Goal: Navigation & Orientation: Find specific page/section

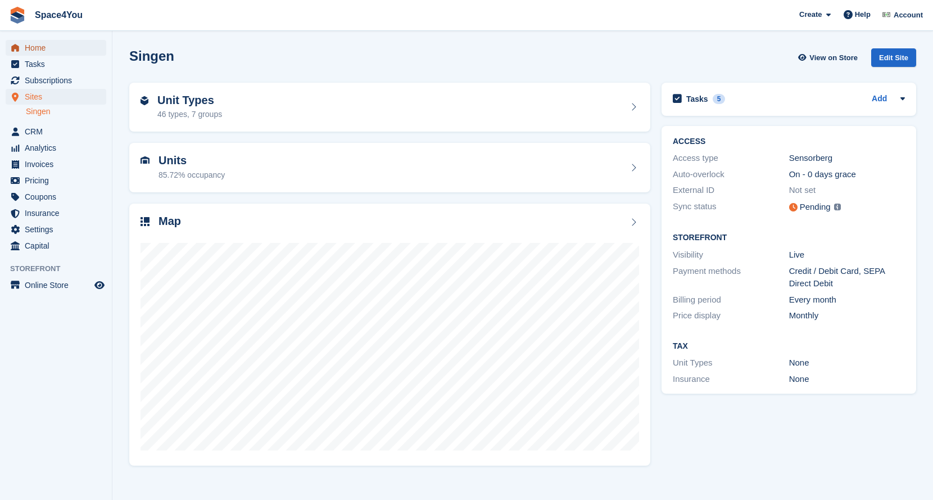
click at [44, 52] on span "Home" at bounding box center [58, 48] width 67 height 16
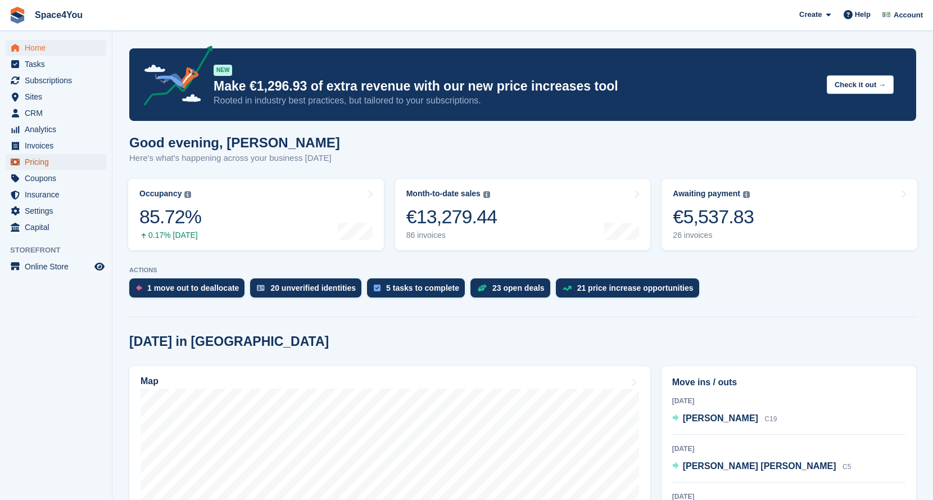
click at [52, 164] on span "Pricing" at bounding box center [58, 162] width 67 height 16
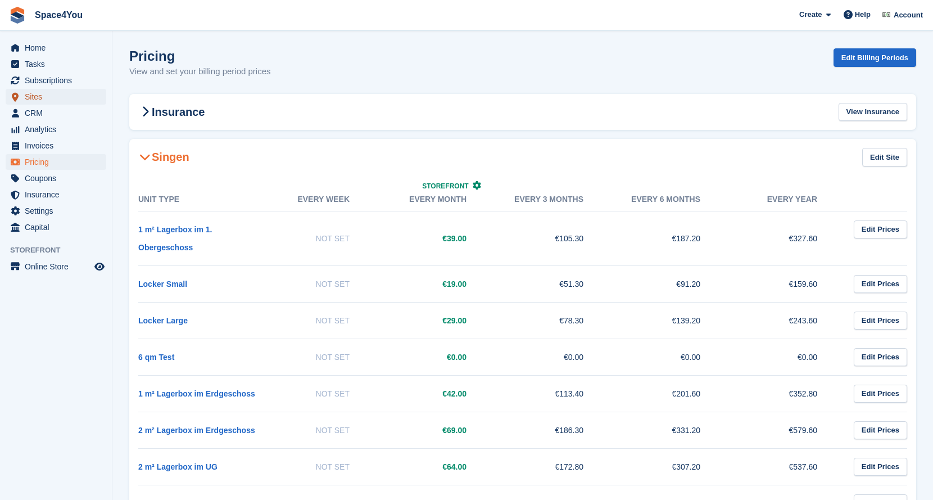
click at [44, 90] on span "Sites" at bounding box center [58, 97] width 67 height 16
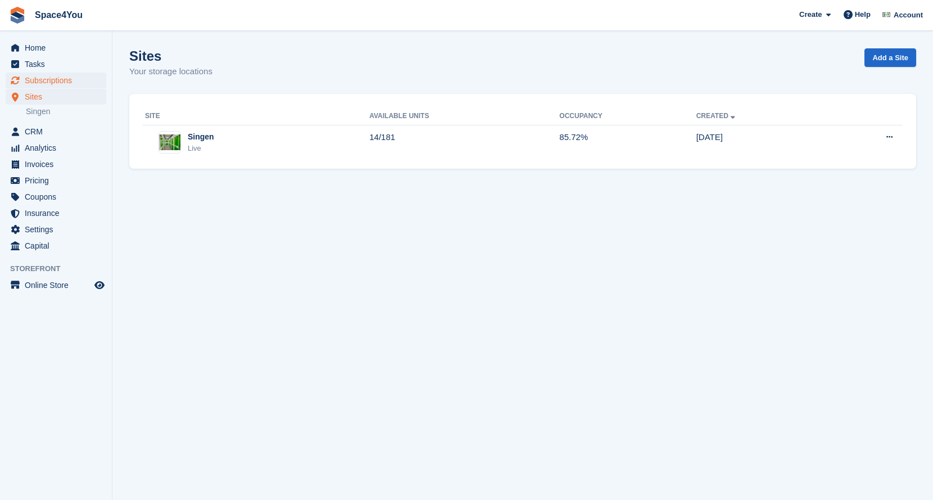
click at [44, 79] on span "Subscriptions" at bounding box center [58, 80] width 67 height 16
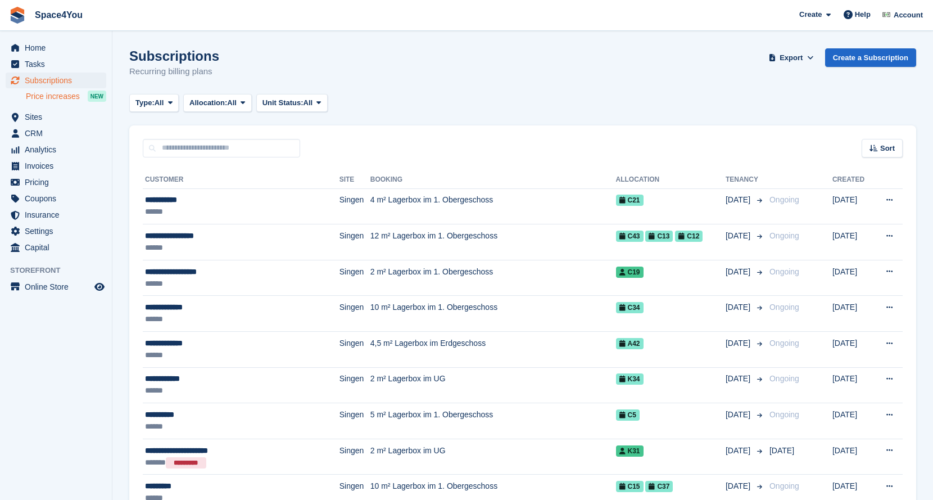
click at [48, 102] on link "Price increases NEW" at bounding box center [66, 96] width 80 height 12
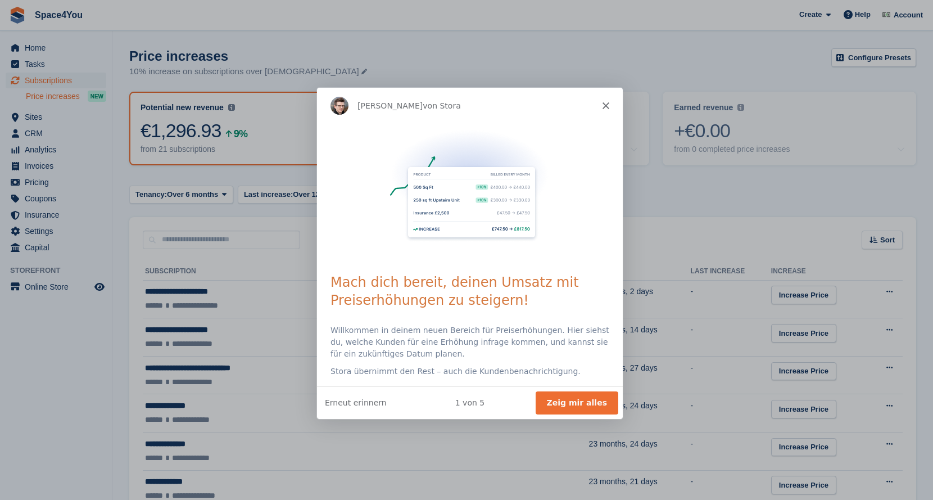
click at [568, 396] on button "Zeig mir alles" at bounding box center [576, 402] width 83 height 23
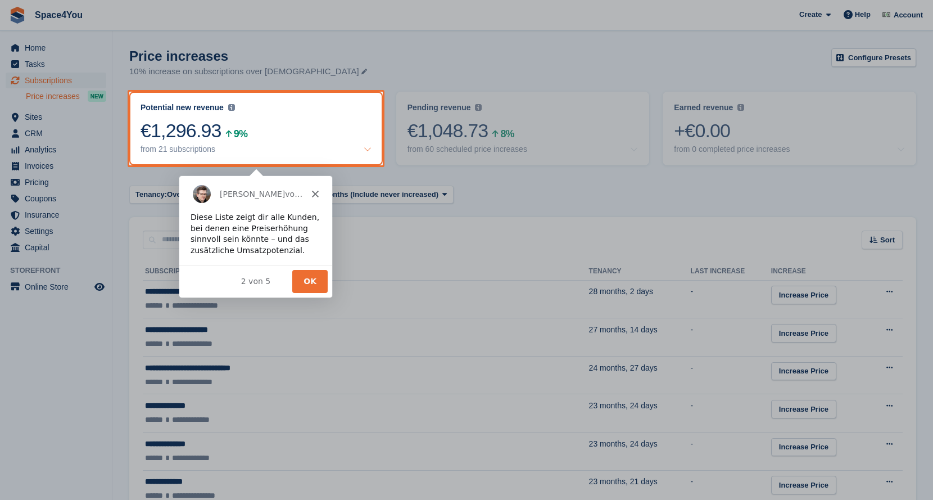
click at [314, 282] on button "OK" at bounding box center [309, 280] width 35 height 23
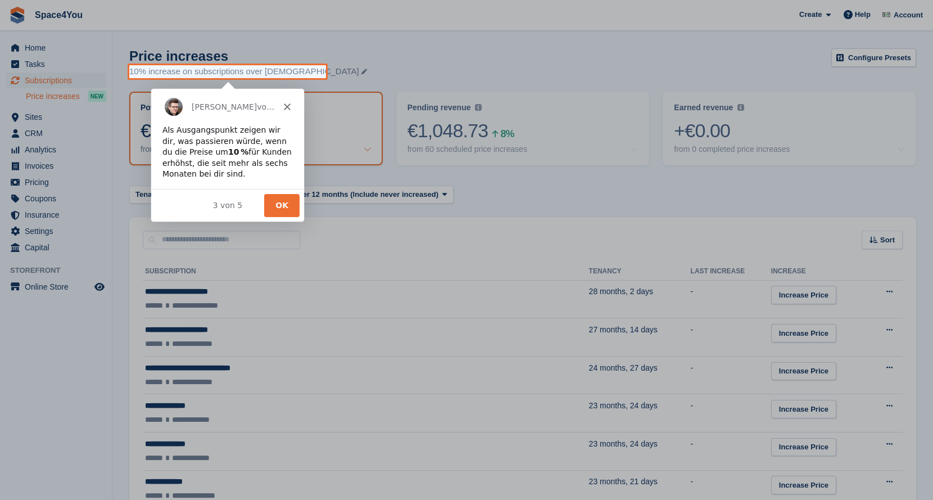
click at [275, 199] on button "OK" at bounding box center [281, 204] width 35 height 23
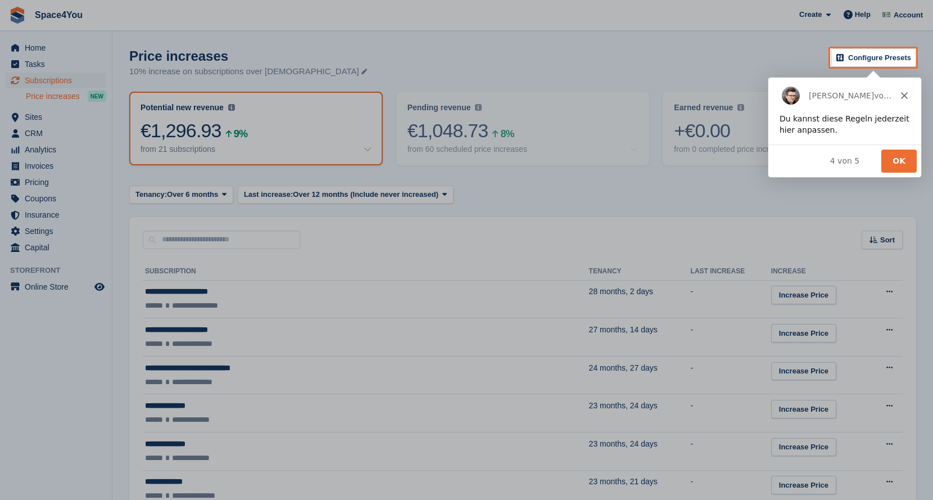
click at [895, 159] on button "OK" at bounding box center [897, 159] width 35 height 23
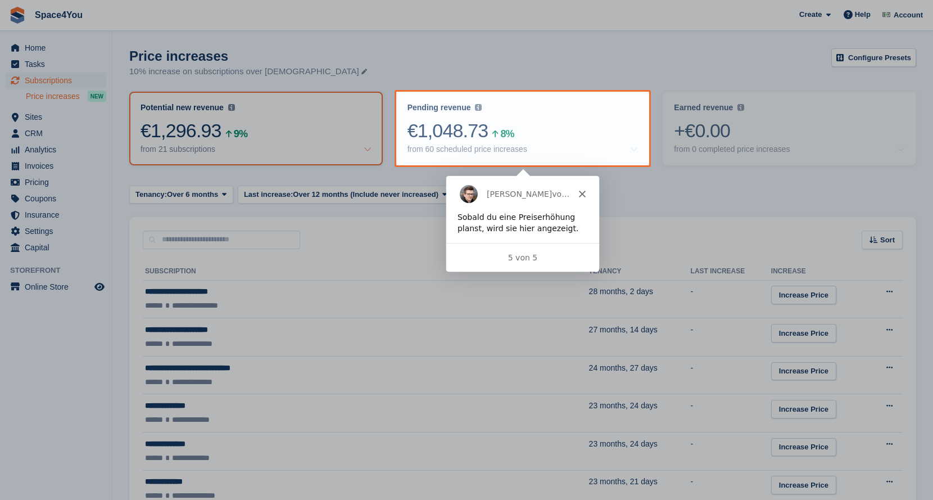
click at [586, 193] on div "Steven von Stora" at bounding box center [521, 193] width 153 height 36
click at [581, 191] on icon "Schließen" at bounding box center [581, 192] width 7 height 7
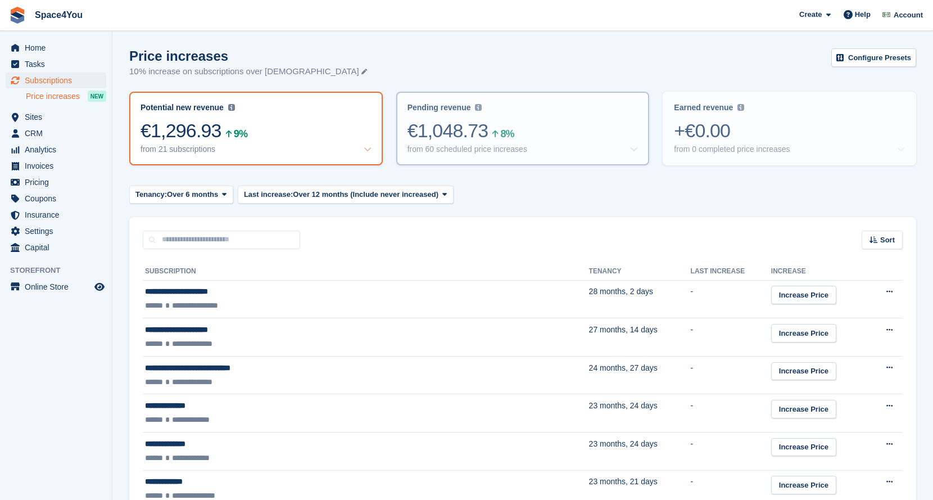
click at [522, 99] on div "Pending revenue Recurring revenue based on the 60 price increases you've set up…" at bounding box center [522, 128] width 251 height 71
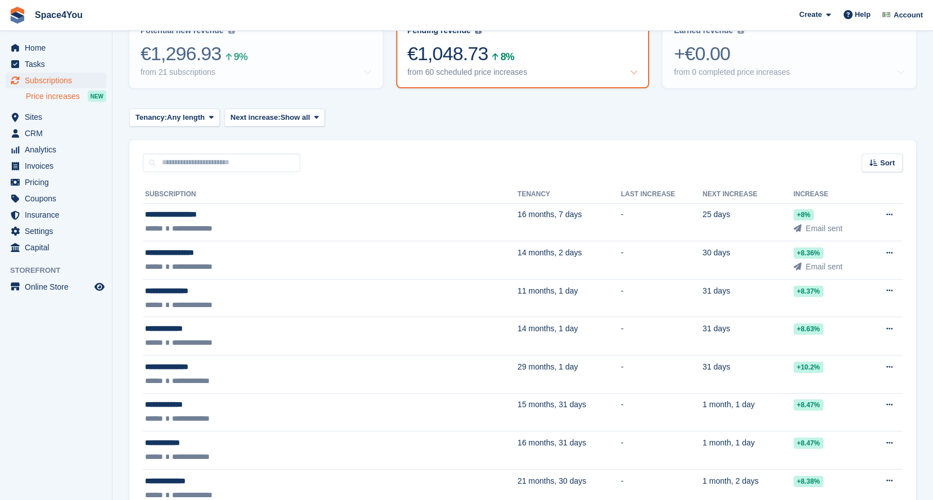
scroll to position [85, 0]
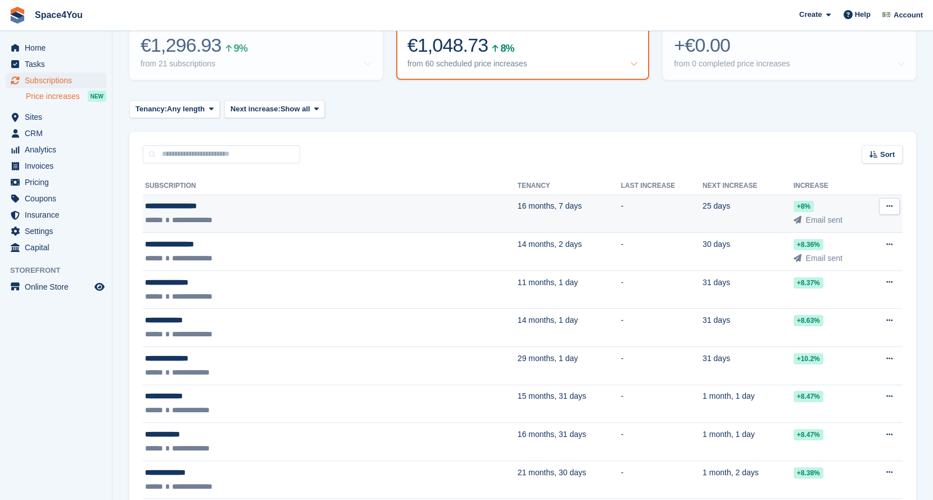
click at [621, 211] on td "-" at bounding box center [661, 213] width 81 height 38
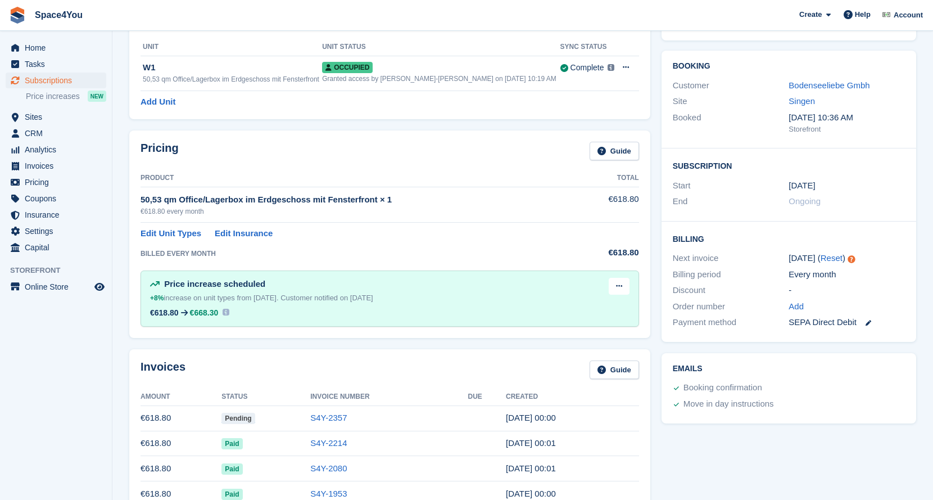
scroll to position [75, 0]
click at [44, 48] on span "Home" at bounding box center [58, 48] width 67 height 16
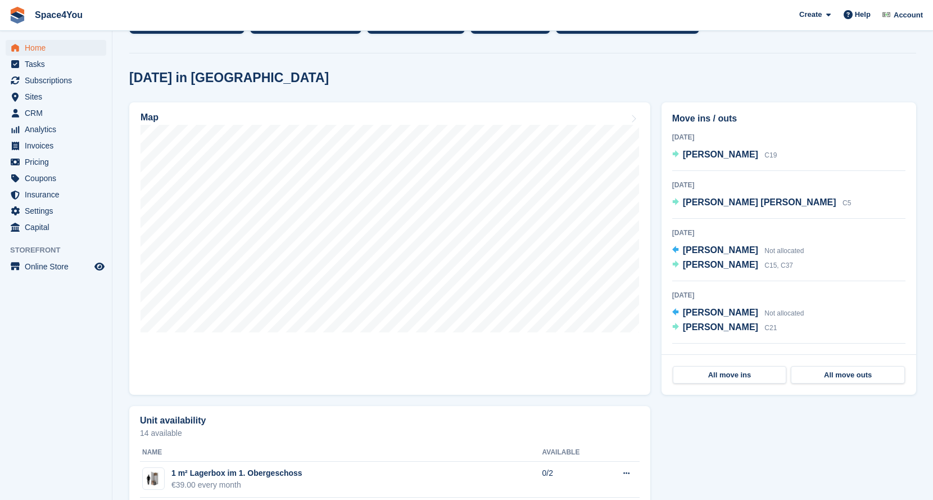
scroll to position [263, 0]
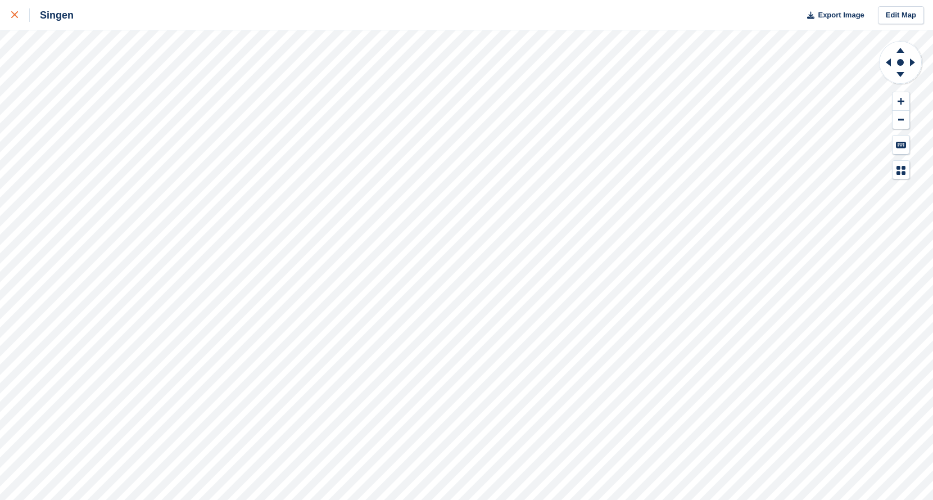
click at [16, 8] on div at bounding box center [20, 14] width 19 height 13
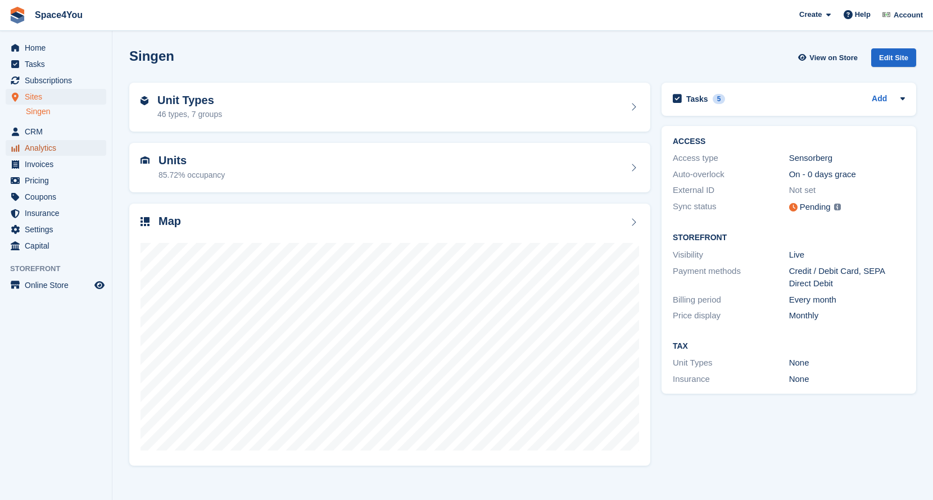
click at [42, 143] on span "Analytics" at bounding box center [58, 148] width 67 height 16
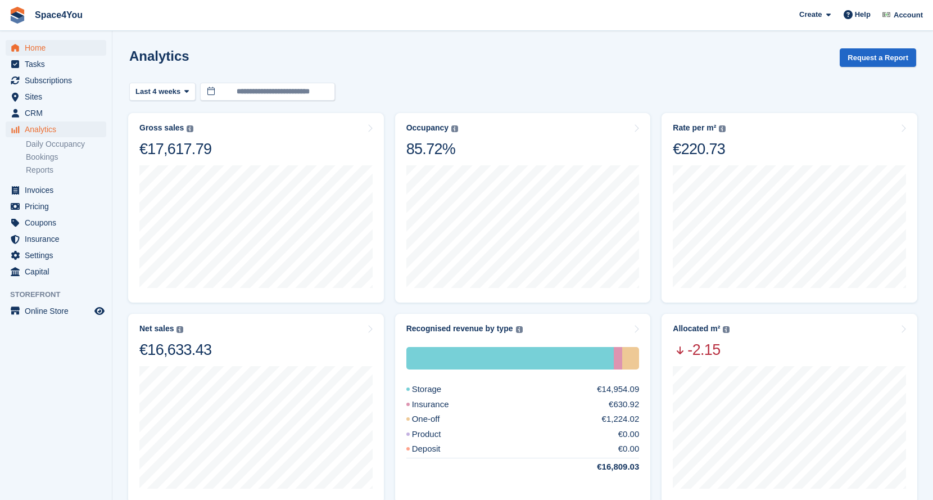
click at [41, 48] on span "Home" at bounding box center [58, 48] width 67 height 16
